Goal: Information Seeking & Learning: Learn about a topic

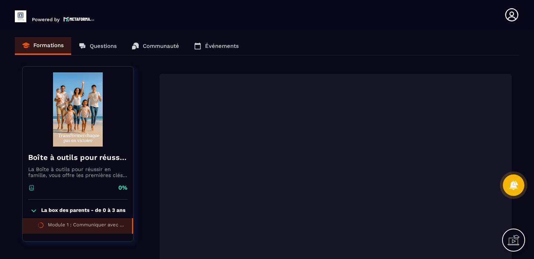
click at [52, 46] on div "Formations Questions Communauté Événements" at bounding box center [267, 46] width 505 height 18
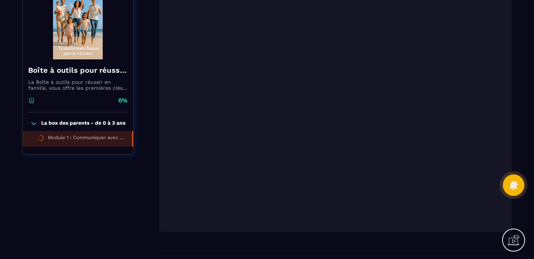
scroll to position [101, 0]
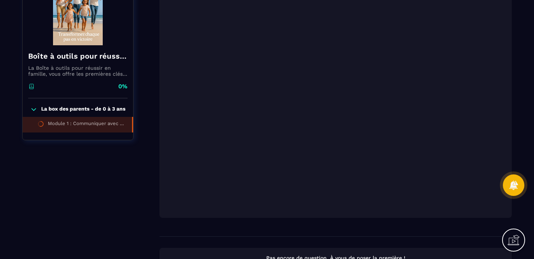
click at [94, 43] on img at bounding box center [77, 8] width 99 height 74
click at [88, 24] on img at bounding box center [77, 8] width 99 height 74
click at [37, 87] on div "0%" at bounding box center [77, 90] width 99 height 16
click at [46, 105] on div "La box des parents - de 0 à 3 ans Module 1 : Communiquer avec bébé" at bounding box center [78, 119] width 111 height 42
click at [46, 111] on p "La box des parents - de 0 à 3 ans" at bounding box center [83, 109] width 84 height 7
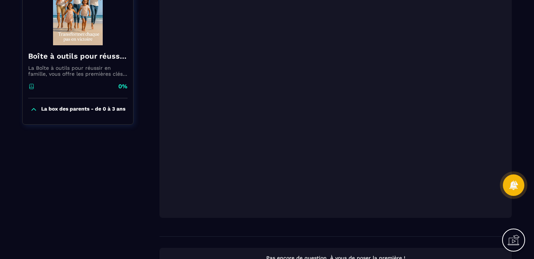
click at [46, 111] on p "La box des parents - de 0 à 3 ans" at bounding box center [83, 109] width 84 height 7
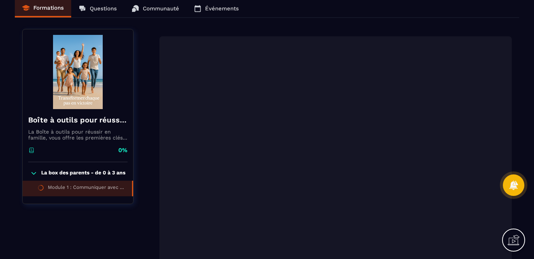
scroll to position [0, 0]
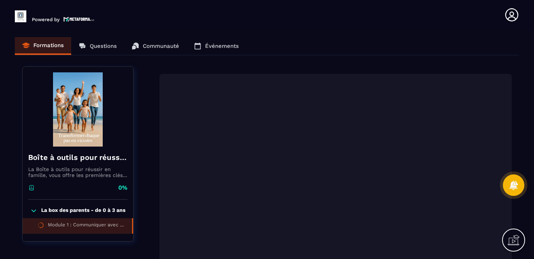
click at [50, 46] on div "Formations Questions Communauté Événements" at bounding box center [267, 46] width 505 height 18
click at [50, 19] on p "Powered by" at bounding box center [46, 20] width 28 height 6
click at [27, 18] on div "Powered by" at bounding box center [56, 14] width 82 height 15
click at [20, 16] on img at bounding box center [21, 16] width 12 height 12
click at [72, 22] on header "Powered by [PERSON_NAME] [PERSON_NAME][EMAIL_ADDRESS][DOMAIN_NAME] Formations Q…" at bounding box center [267, 15] width 534 height 30
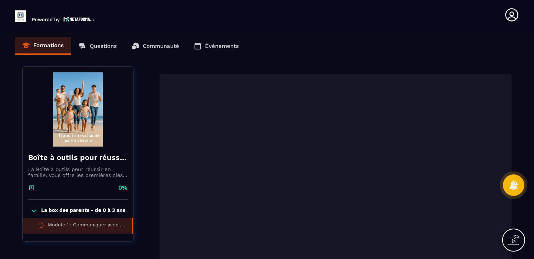
click at [72, 20] on img at bounding box center [78, 19] width 31 height 6
